Goal: Check status: Check status

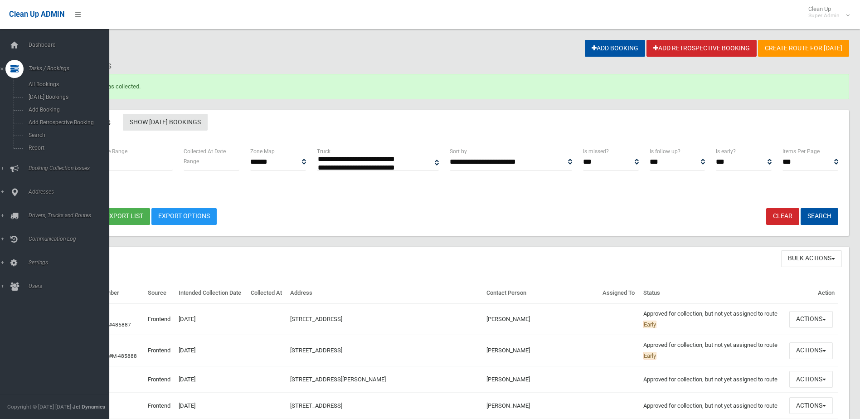
select select
click at [38, 133] on span "Search" at bounding box center [67, 135] width 82 height 6
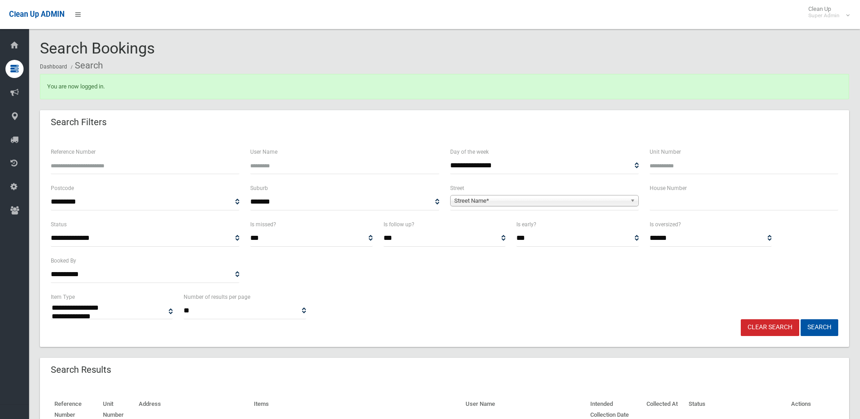
select select
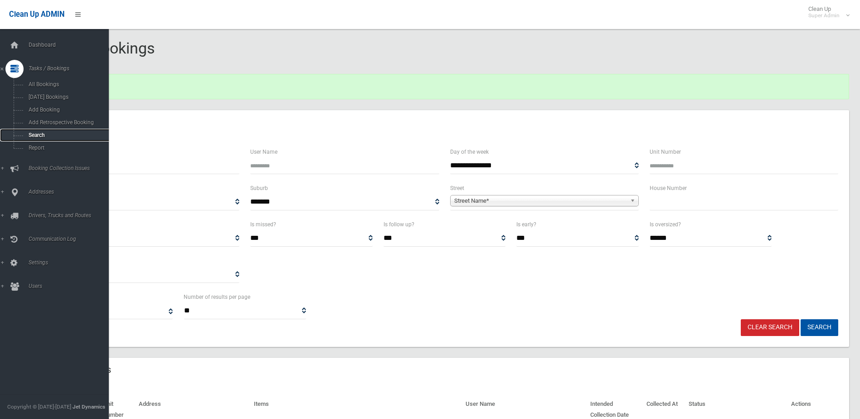
click at [34, 133] on span "Search" at bounding box center [67, 135] width 82 height 6
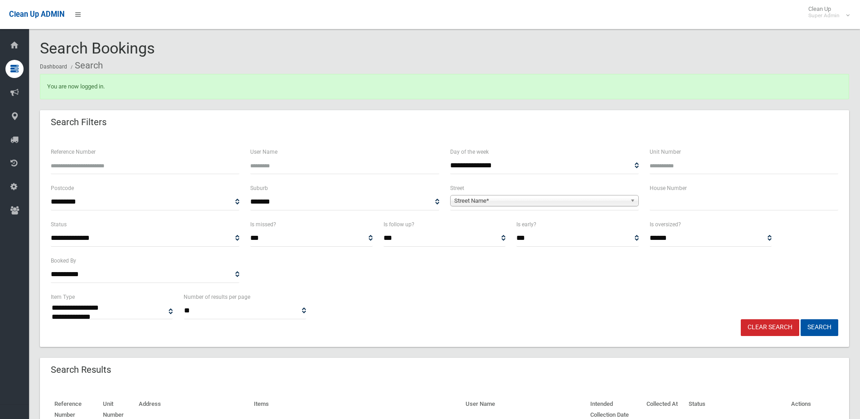
click at [78, 165] on input "Reference Number" at bounding box center [145, 165] width 189 height 17
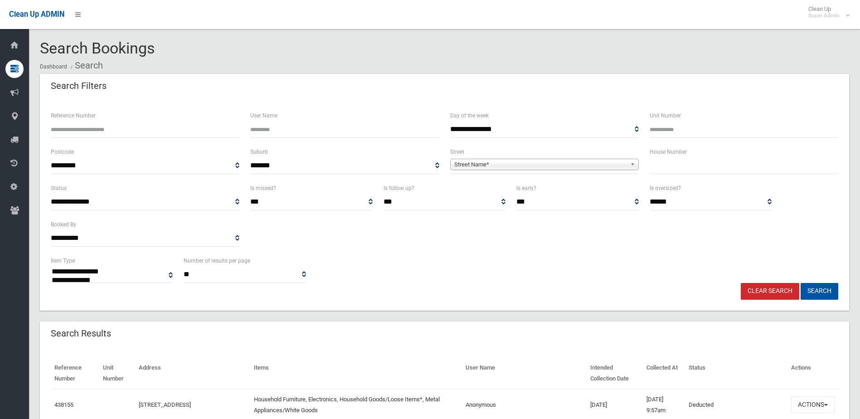
select select
click at [95, 129] on input "Reference Number" at bounding box center [145, 129] width 189 height 17
type input "********"
click at [801, 283] on button "Search" at bounding box center [820, 291] width 38 height 17
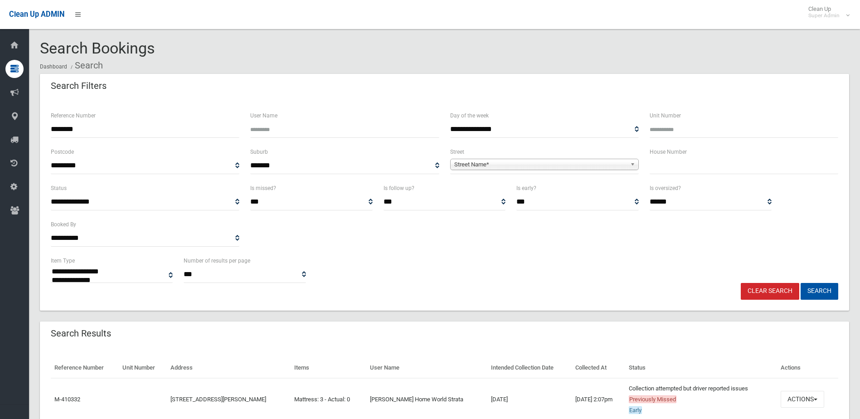
select select
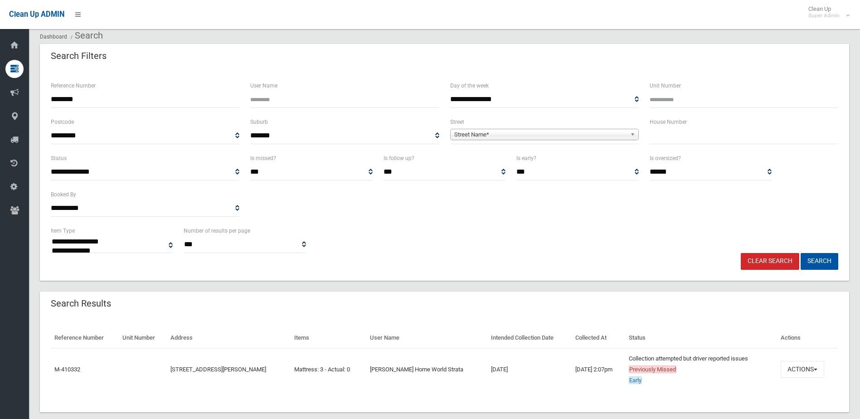
scroll to position [45, 0]
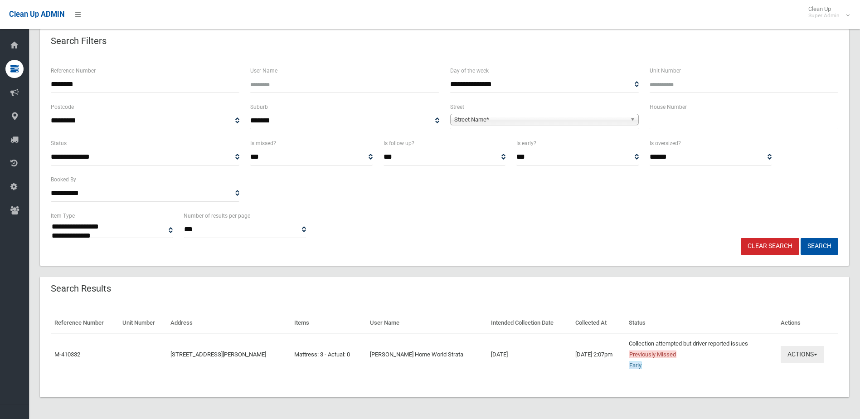
click at [812, 355] on button "Actions" at bounding box center [803, 354] width 44 height 17
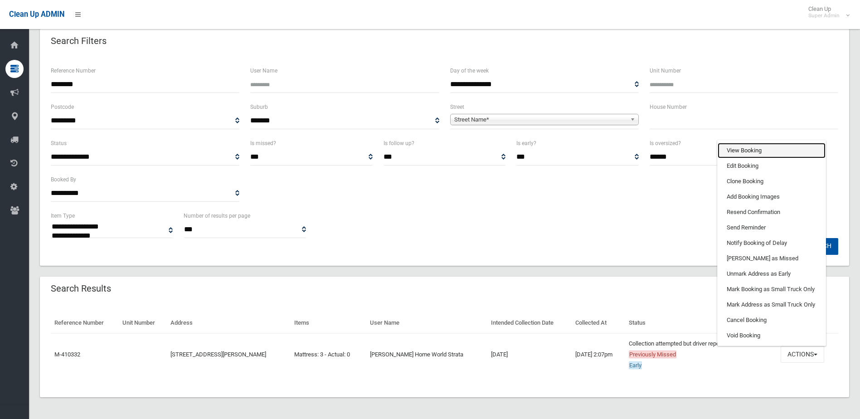
click at [739, 151] on link "View Booking" at bounding box center [772, 150] width 108 height 15
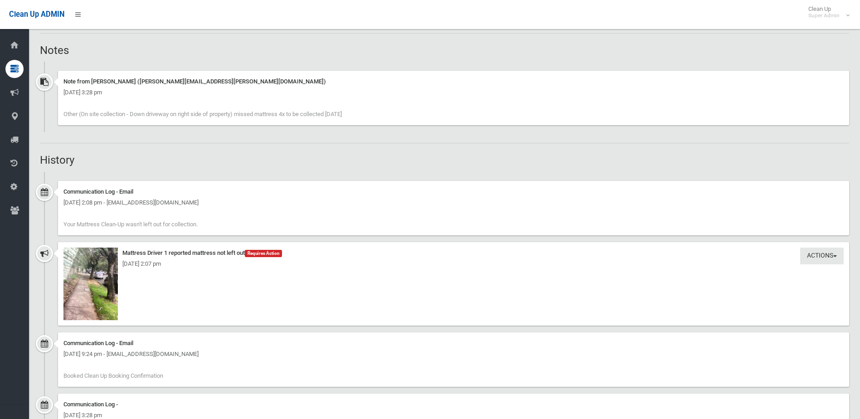
scroll to position [544, 0]
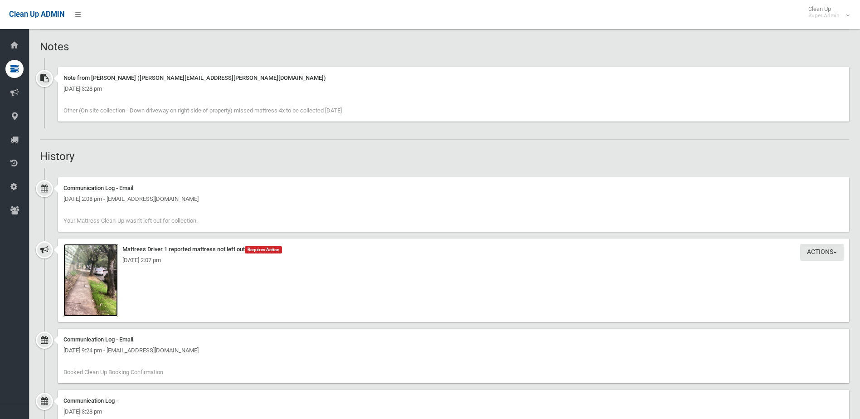
click at [88, 280] on img at bounding box center [90, 280] width 54 height 73
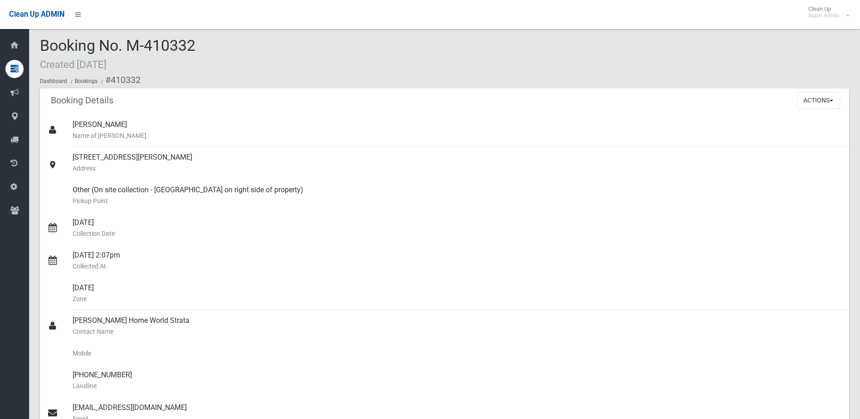
scroll to position [0, 0]
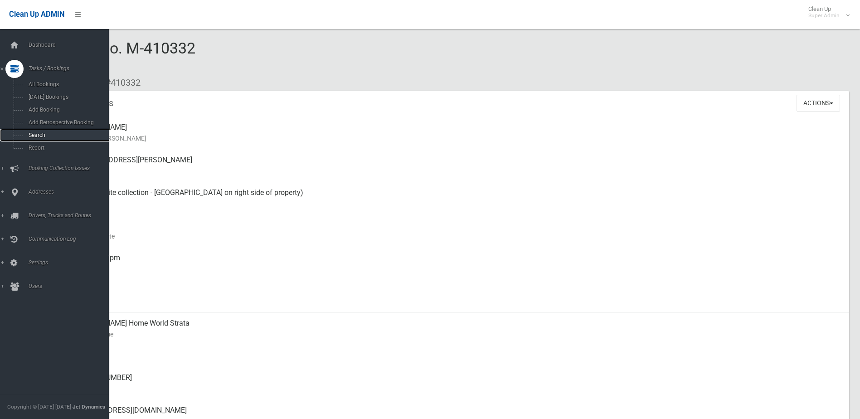
click at [39, 133] on span "Search" at bounding box center [67, 135] width 82 height 6
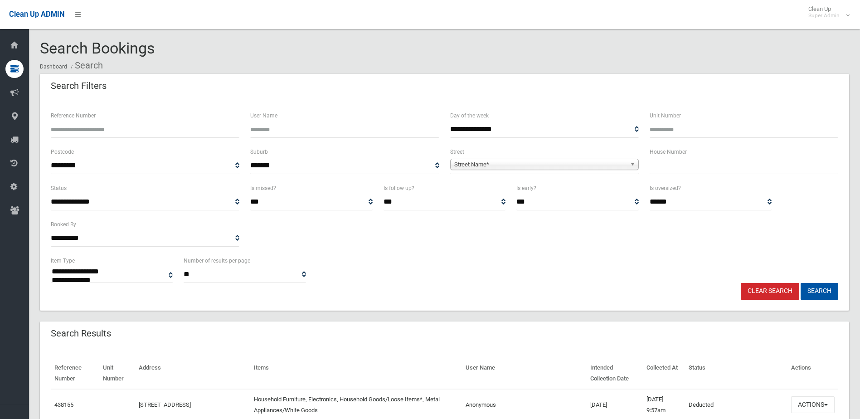
select select
click at [663, 163] on input "text" at bounding box center [744, 165] width 189 height 17
type input "**"
click at [480, 167] on span "Street Name*" at bounding box center [540, 164] width 172 height 11
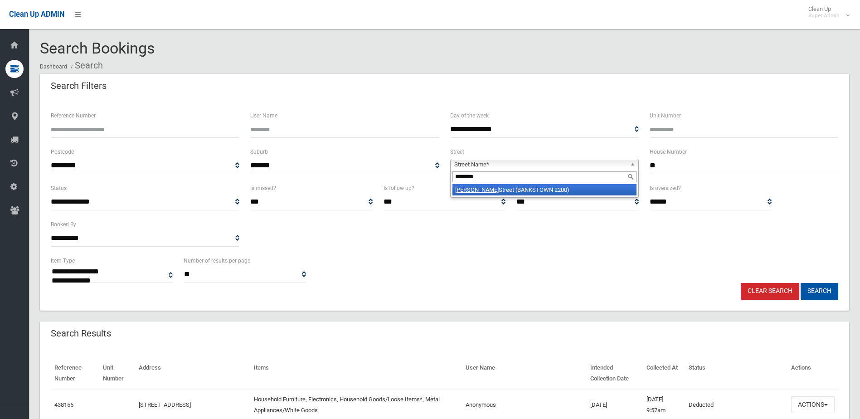
type input "********"
click at [533, 188] on li "Meredith Street (BANKSTOWN 2200)" at bounding box center [545, 189] width 184 height 11
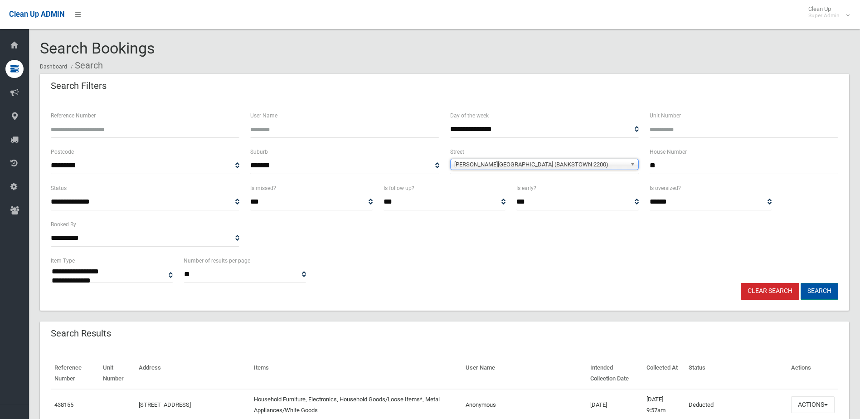
click at [820, 289] on button "Search" at bounding box center [820, 291] width 38 height 17
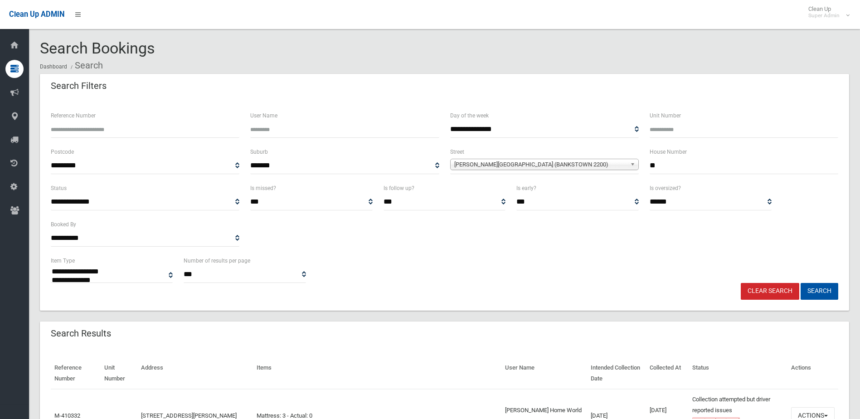
select select
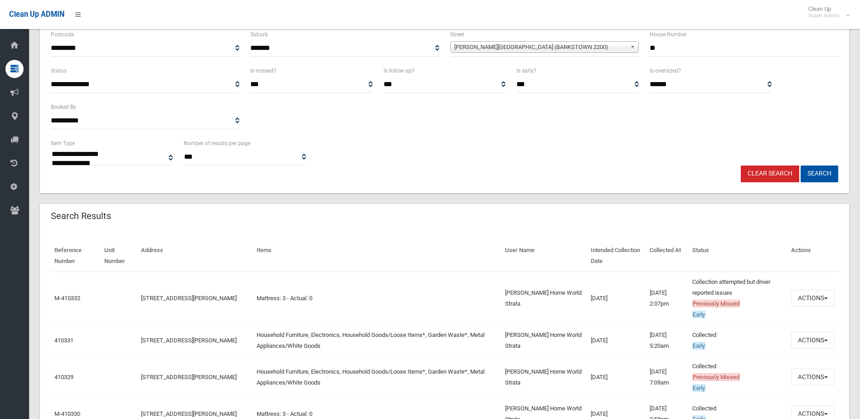
scroll to position [136, 0]
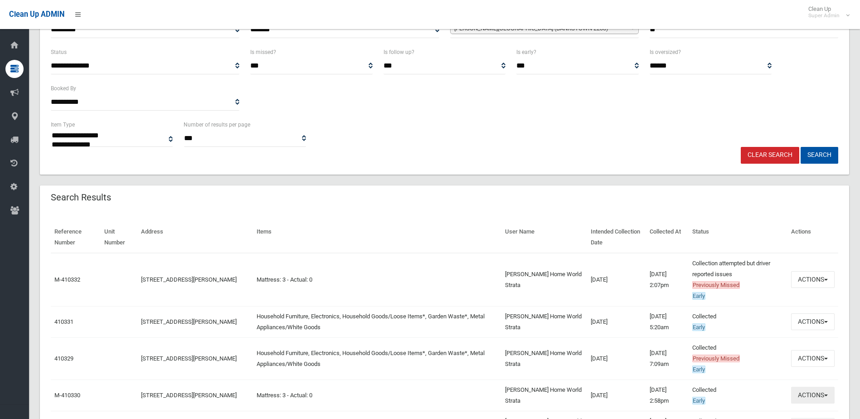
click at [803, 392] on button "Actions" at bounding box center [813, 395] width 44 height 17
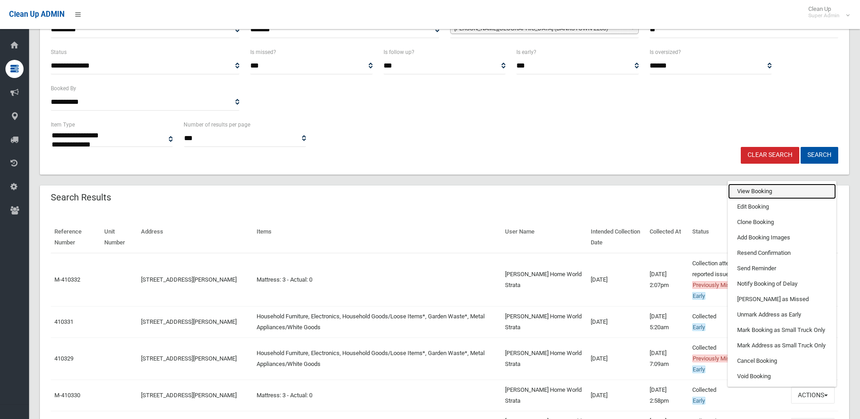
click at [765, 196] on link "View Booking" at bounding box center [782, 191] width 108 height 15
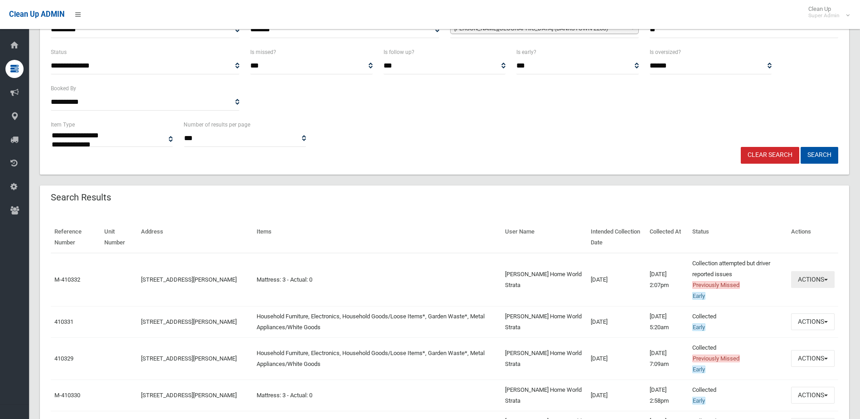
click at [814, 277] on button "Actions" at bounding box center [813, 279] width 44 height 17
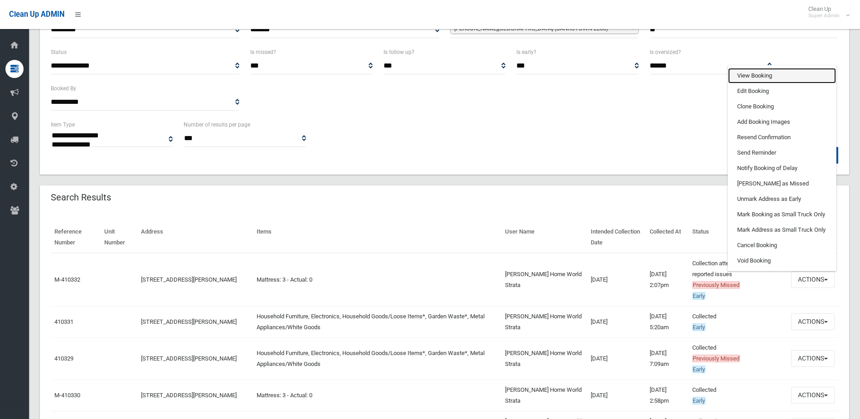
click at [751, 76] on link "View Booking" at bounding box center [782, 75] width 108 height 15
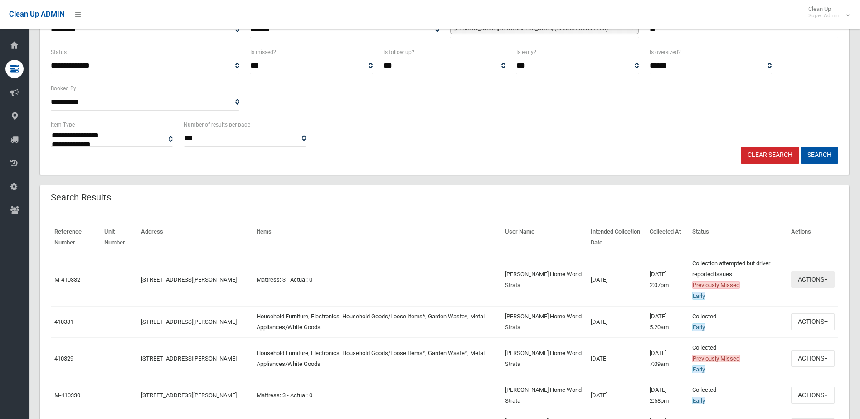
click at [805, 278] on button "Actions" at bounding box center [813, 279] width 44 height 17
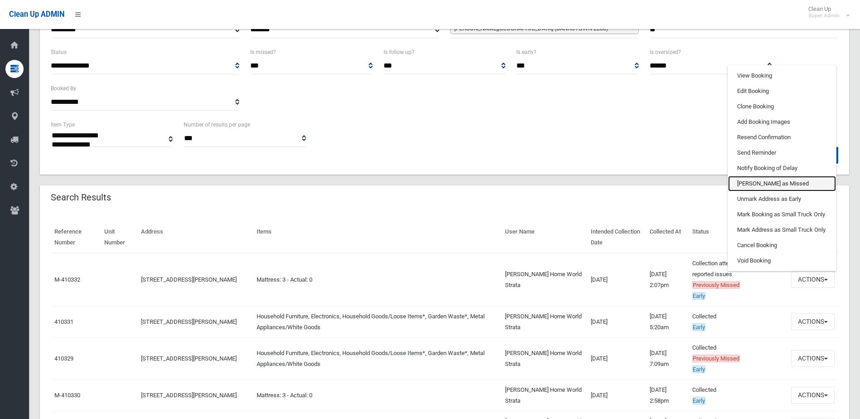
click at [752, 181] on link "[PERSON_NAME] as Missed" at bounding box center [782, 183] width 108 height 15
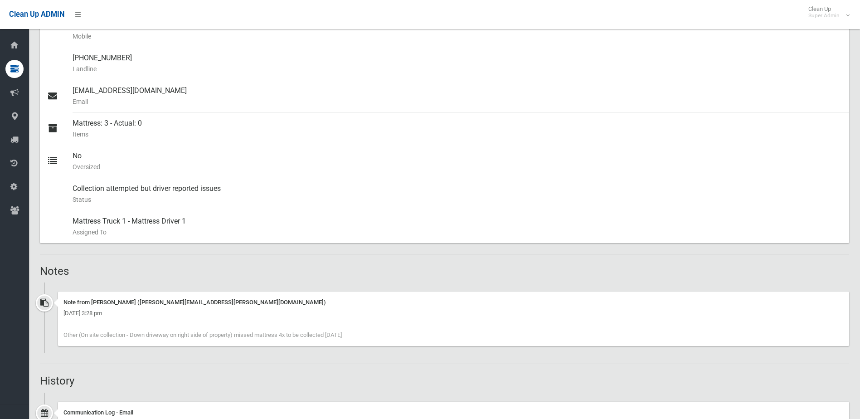
scroll to position [317, 0]
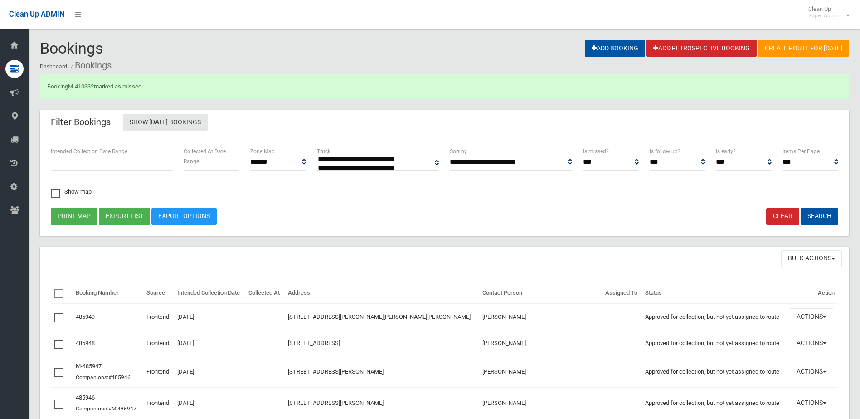
select select
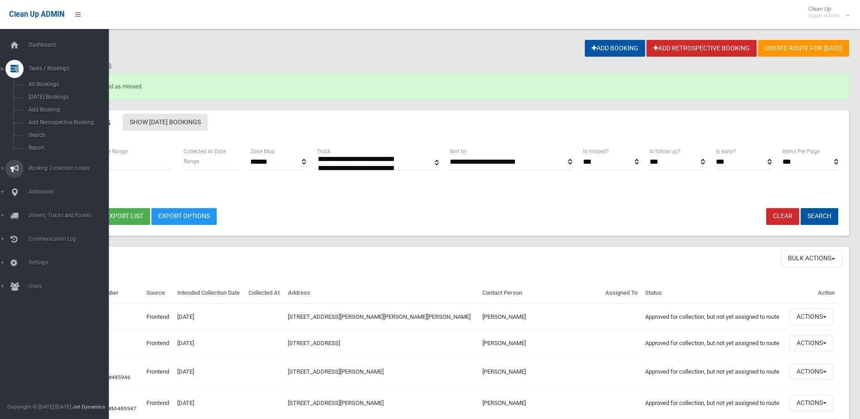
click at [39, 167] on span "Booking Collection Issues" at bounding box center [71, 168] width 90 height 6
click at [47, 111] on link "All Reported Issues" at bounding box center [58, 108] width 116 height 13
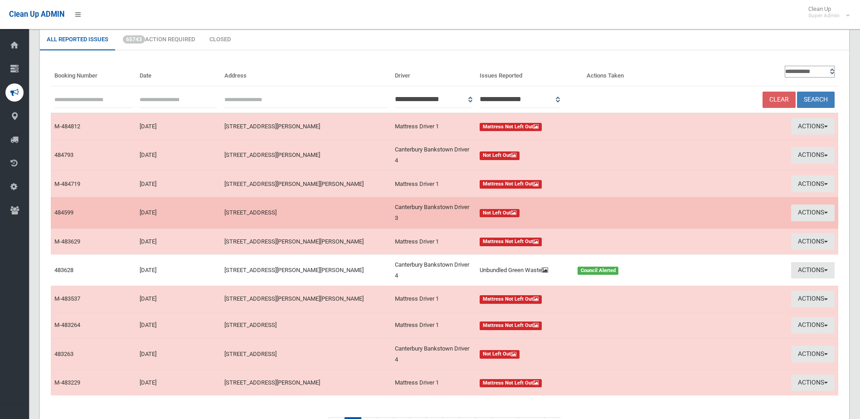
scroll to position [106, 0]
